Goal: Information Seeking & Learning: Learn about a topic

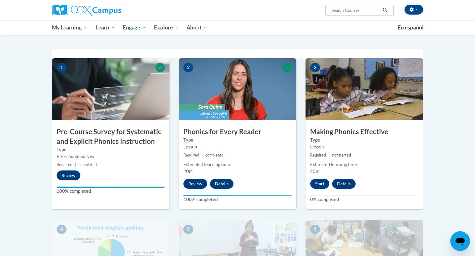
scroll to position [111, 0]
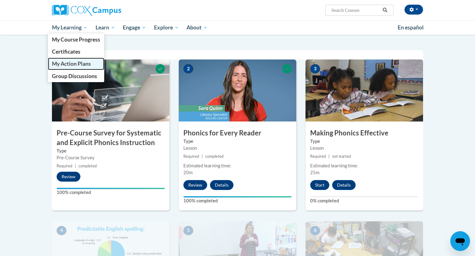
click at [77, 66] on span "My Action Plans" at bounding box center [71, 63] width 39 height 6
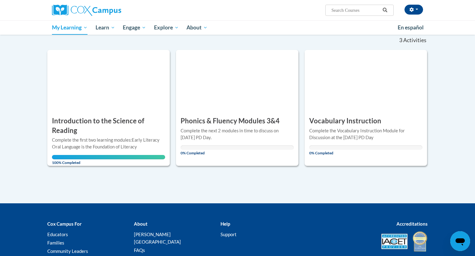
scroll to position [62, 0]
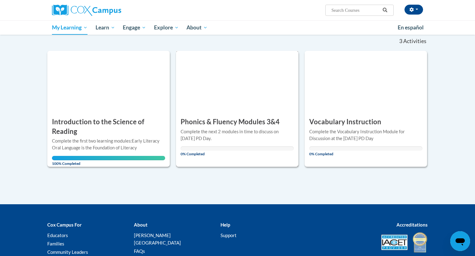
click at [242, 105] on div "ACTION PLAN Phonics & Fluency Modules 3&4 More Info Open Complete the next 2 mo…" at bounding box center [237, 109] width 123 height 116
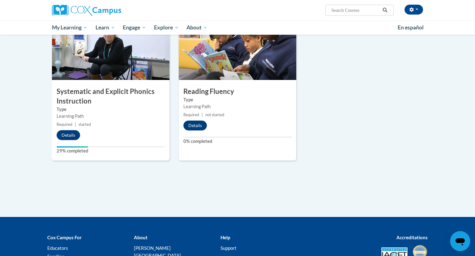
scroll to position [185, 0]
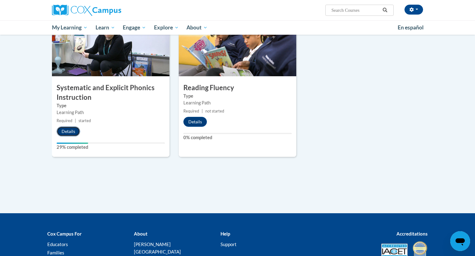
click at [74, 127] on button "Details" at bounding box center [69, 131] width 24 height 10
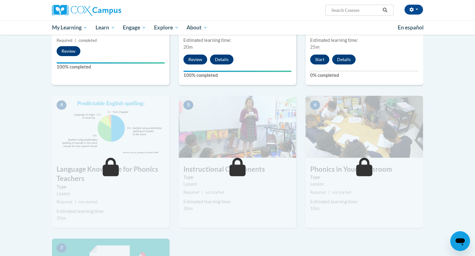
scroll to position [240, 0]
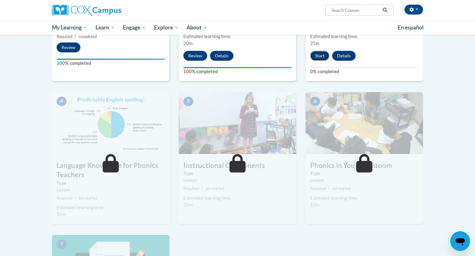
click at [314, 58] on button "Start" at bounding box center [319, 56] width 19 height 10
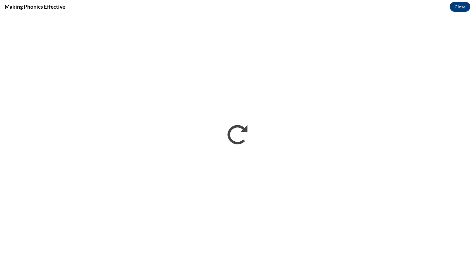
scroll to position [0, 0]
